Goal: Information Seeking & Learning: Understand process/instructions

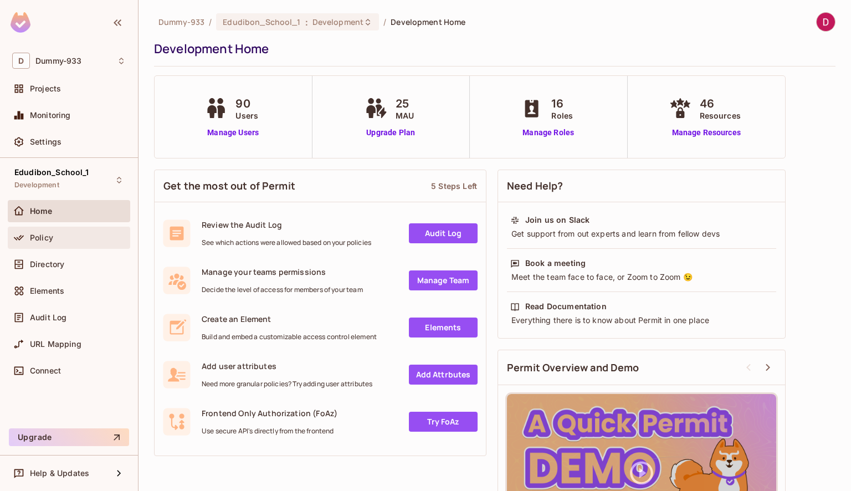
click at [59, 232] on div "Policy" at bounding box center [69, 237] width 114 height 13
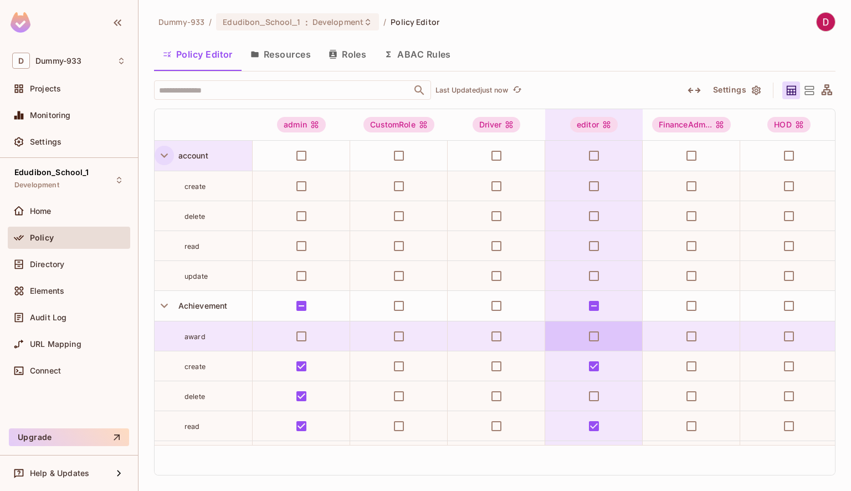
click at [159, 154] on icon "button" at bounding box center [164, 155] width 15 height 15
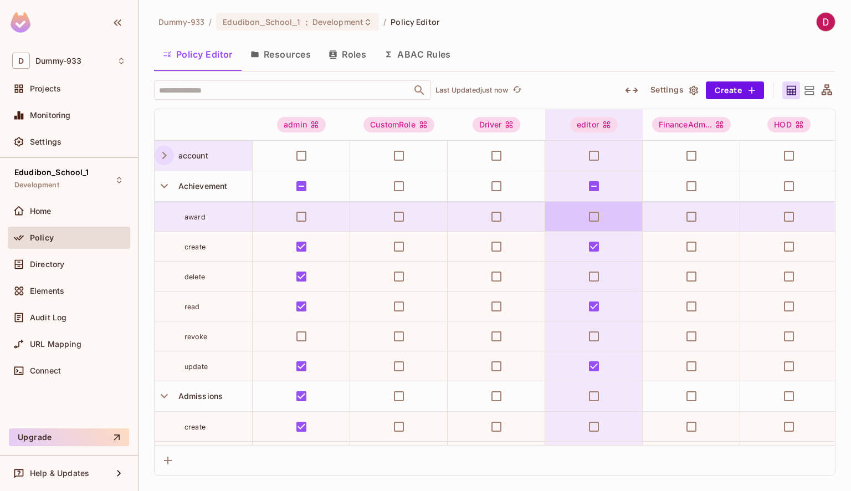
click at [165, 306] on div "read" at bounding box center [203, 306] width 97 height 11
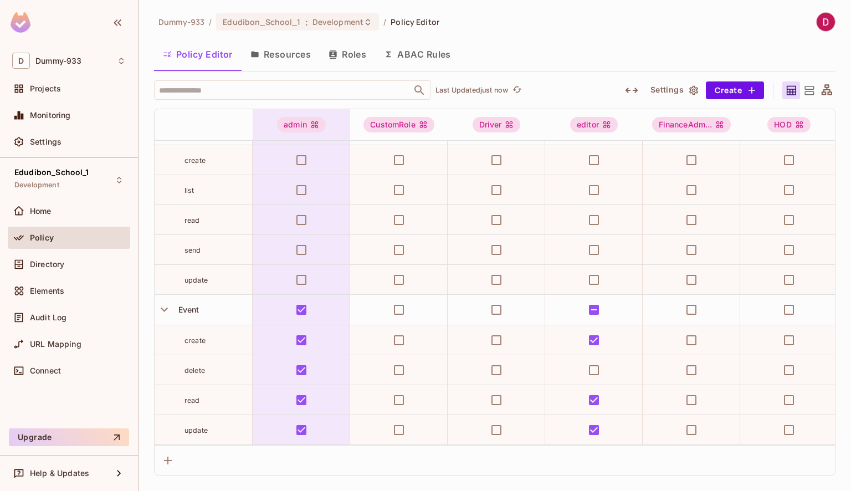
scroll to position [2084, 0]
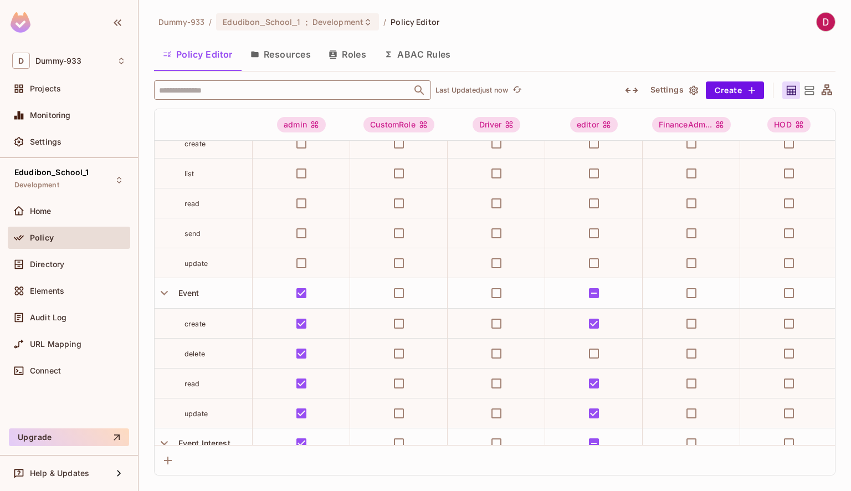
click at [208, 94] on input "text" at bounding box center [282, 89] width 253 height 19
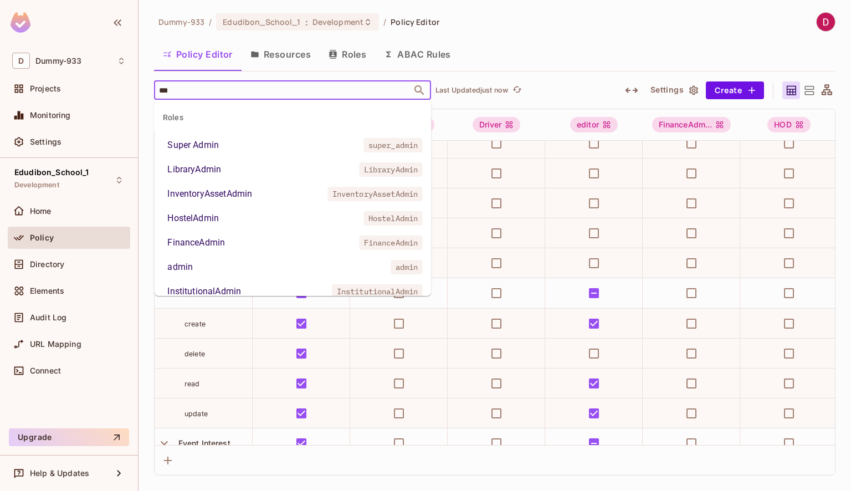
type input "****"
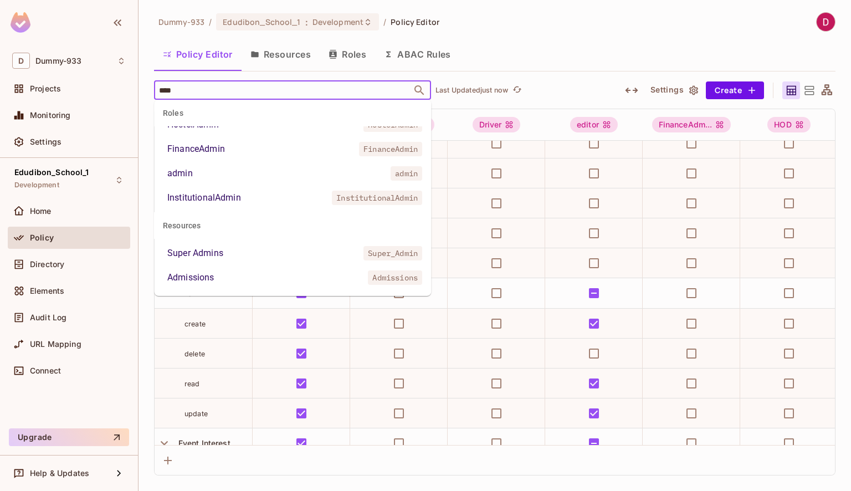
click at [223, 276] on li "Admissions Admissions" at bounding box center [292, 278] width 277 height 20
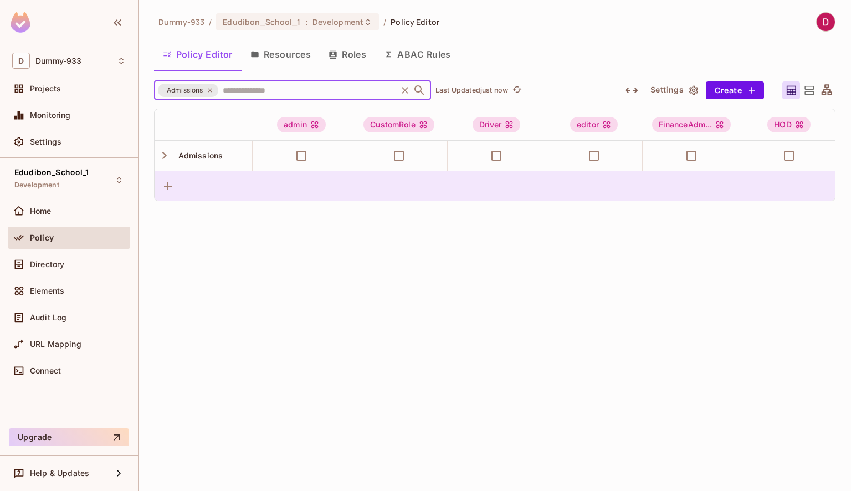
scroll to position [0, 0]
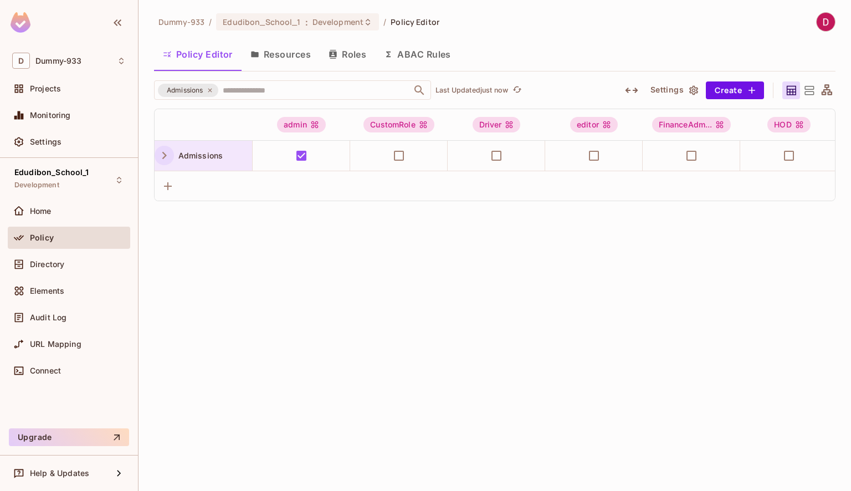
click at [163, 154] on icon "button" at bounding box center [164, 155] width 15 height 15
